Goal: Task Accomplishment & Management: Use online tool/utility

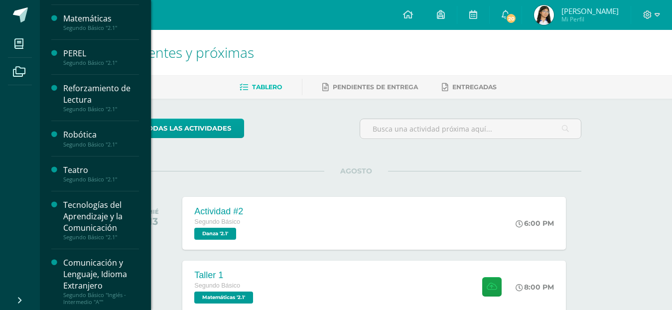
scroll to position [417, 0]
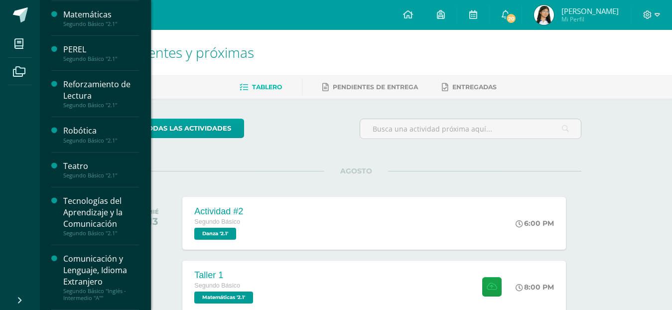
click at [94, 223] on div "Tecnologías del Aprendizaje y la Comunicación" at bounding box center [101, 212] width 76 height 34
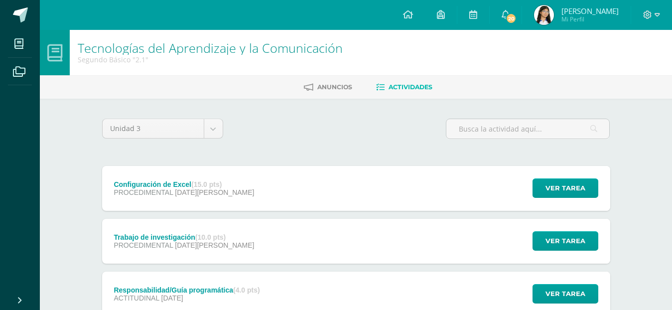
click at [209, 197] on div "Configuración de Excel (15.0 pts) PROCEDIMENTAL [DATE][PERSON_NAME]" at bounding box center [184, 188] width 164 height 45
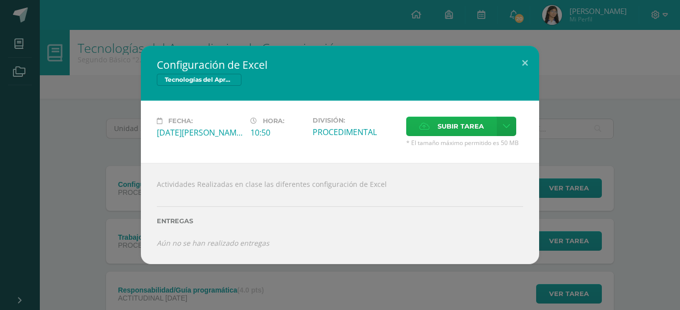
click at [475, 126] on span "Subir tarea" at bounding box center [461, 126] width 46 height 18
click at [0, 0] on input "Subir tarea" at bounding box center [0, 0] width 0 height 0
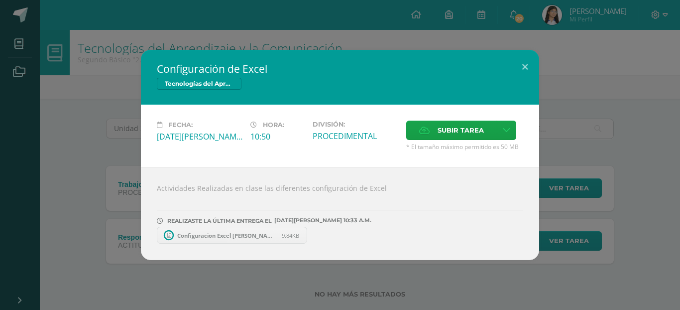
click at [227, 235] on span "Configuracion Excel [PERSON_NAME] 2.1.xlsx" at bounding box center [227, 235] width 110 height 7
click at [256, 237] on span "Configuracion Excel [PERSON_NAME] 2.1.xlsx" at bounding box center [227, 235] width 110 height 7
click at [522, 64] on button at bounding box center [525, 67] width 28 height 34
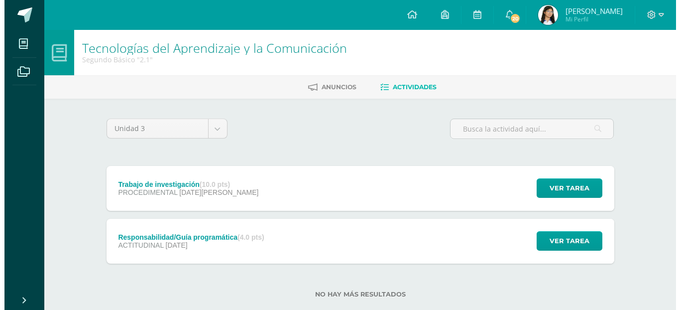
scroll to position [20, 0]
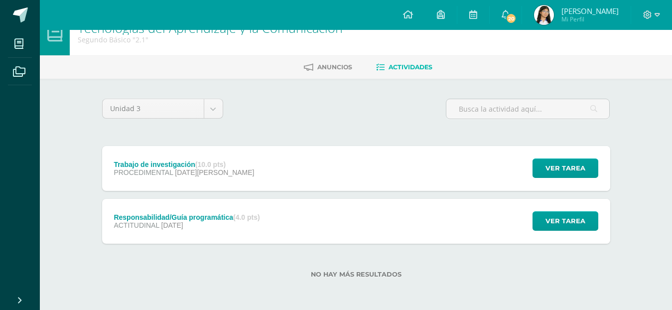
click at [204, 217] on div "Responsabilidad/Guía programática (4.0 pts)" at bounding box center [187, 217] width 146 height 8
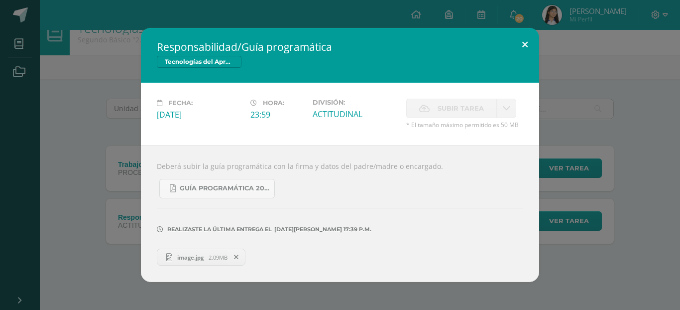
click at [523, 45] on button at bounding box center [525, 45] width 28 height 34
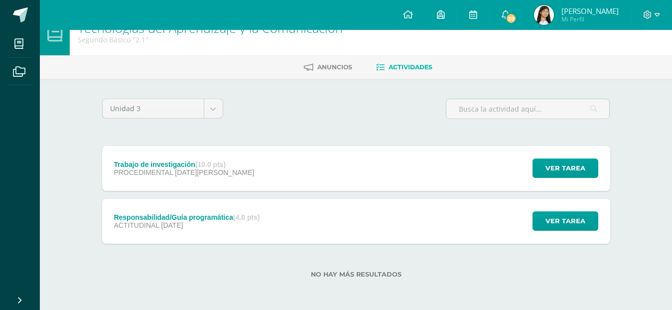
click at [212, 174] on span "[DATE][PERSON_NAME]" at bounding box center [214, 172] width 79 height 8
